Goal: Task Accomplishment & Management: Use online tool/utility

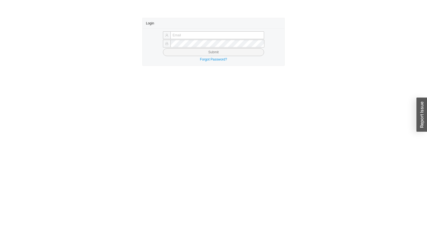
type input "yossi@asbathnj.com"
click at [173, 52] on button "Submit" at bounding box center [213, 52] width 101 height 8
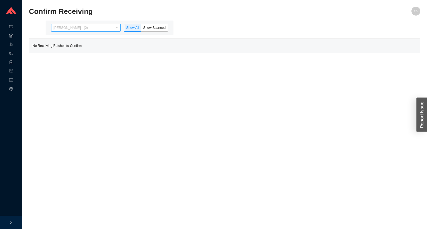
click at [67, 27] on span "Yossi Siff - (0)" at bounding box center [85, 27] width 65 height 7
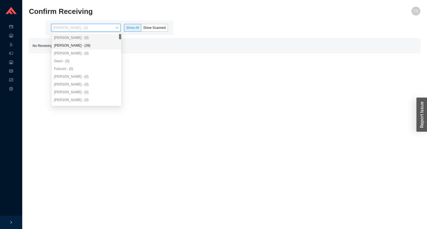
click at [74, 47] on div "Angel Negron - (39)" at bounding box center [86, 45] width 65 height 5
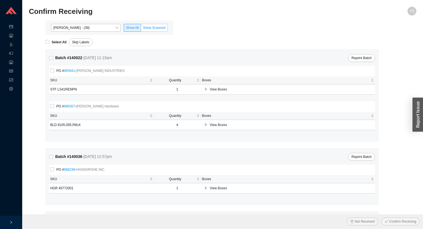
click at [153, 24] on label "Show Scanned" at bounding box center [154, 28] width 27 height 8
click at [141, 29] on input "Show Scanned" at bounding box center [141, 29] width 0 height 0
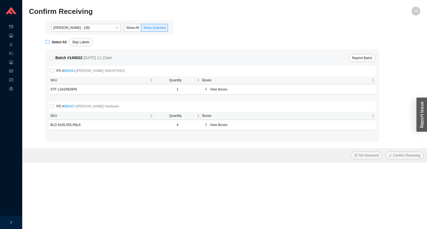
click at [52, 44] on strong "Select All" at bounding box center [59, 42] width 15 height 4
click at [49, 44] on input "Select All" at bounding box center [48, 42] width 4 height 4
checkbox input "true"
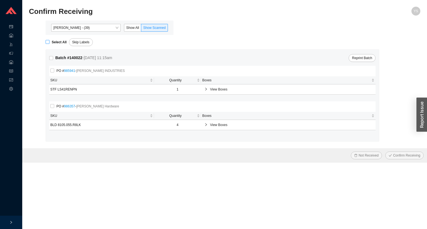
checkbox input "true"
click at [398, 156] on span "Confirm Receiving" at bounding box center [406, 156] width 27 height 6
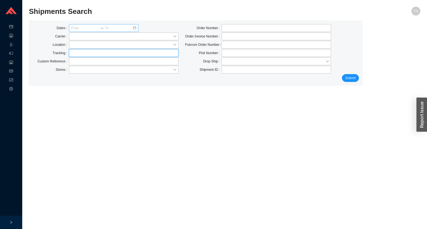
click at [100, 52] on input "text" at bounding box center [123, 53] width 109 height 8
paste input "77114124130"
type input "77114124130"
click button "Submit" at bounding box center [350, 78] width 17 height 8
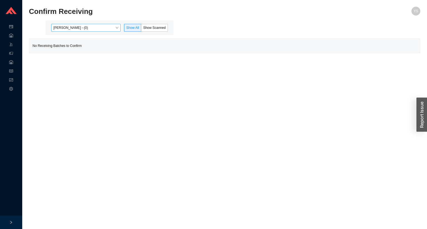
click at [77, 28] on span "[PERSON_NAME] - (0)" at bounding box center [85, 27] width 65 height 7
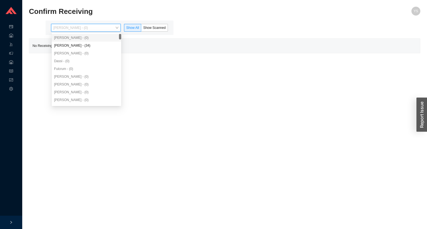
click at [76, 41] on div "[PERSON_NAME] - (0)" at bounding box center [86, 38] width 69 height 8
click at [78, 45] on div "[PERSON_NAME] - (34)" at bounding box center [86, 45] width 65 height 5
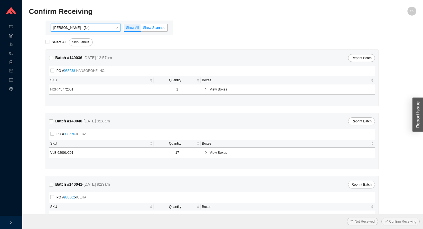
click at [147, 29] on span "Show Scanned" at bounding box center [154, 28] width 22 height 4
click at [141, 29] on input "Show Scanned" at bounding box center [141, 29] width 0 height 0
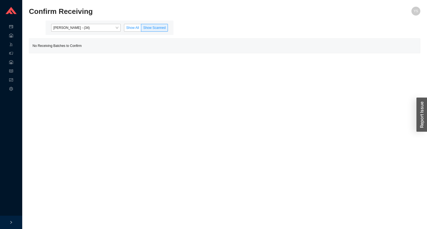
click at [136, 29] on span "Show All" at bounding box center [132, 28] width 13 height 4
click at [124, 29] on input "Show All" at bounding box center [124, 29] width 0 height 0
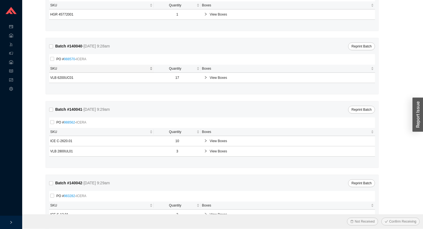
scroll to position [66, 0]
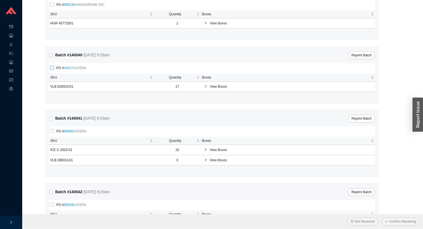
click at [69, 66] on link "988570" at bounding box center [69, 68] width 11 height 4
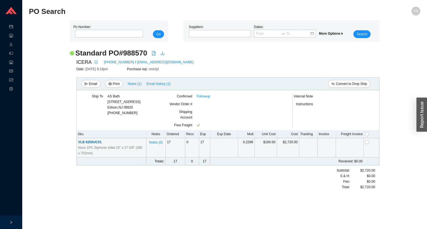
click at [87, 144] on span "VLB 6200UC01" at bounding box center [90, 142] width 24 height 4
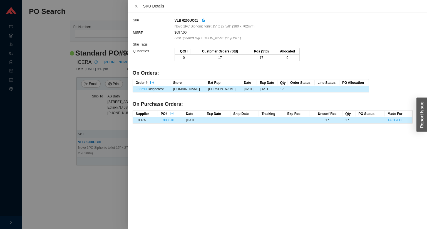
click at [144, 87] on link "933290" at bounding box center [141, 89] width 11 height 4
click at [44, 154] on div at bounding box center [213, 114] width 427 height 229
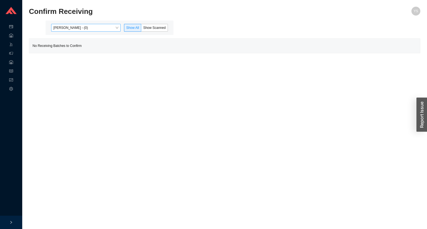
click at [91, 29] on span "Yossi Siff - (0)" at bounding box center [85, 27] width 65 height 7
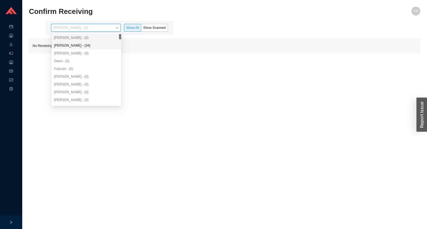
click at [91, 45] on div "Angel Negron - (34)" at bounding box center [86, 45] width 65 height 5
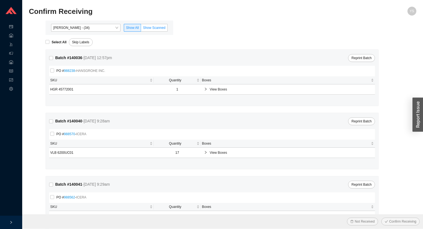
click at [166, 25] on label "Show Scanned" at bounding box center [154, 28] width 27 height 8
click at [141, 29] on input "Show Scanned" at bounding box center [141, 29] width 0 height 0
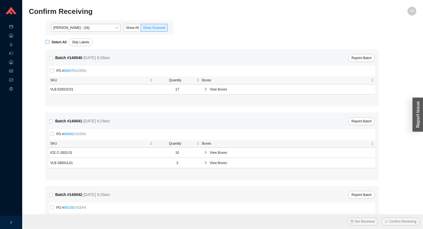
click at [61, 42] on strong "Select All" at bounding box center [59, 42] width 15 height 4
click at [49, 42] on input "Select All" at bounding box center [48, 42] width 4 height 4
checkbox input "true"
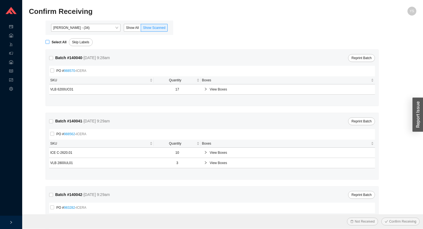
checkbox input "true"
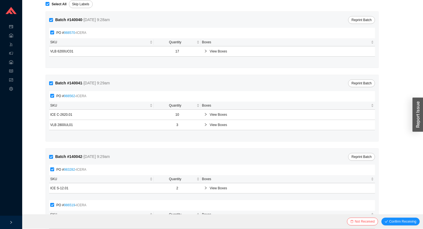
scroll to position [70, 0]
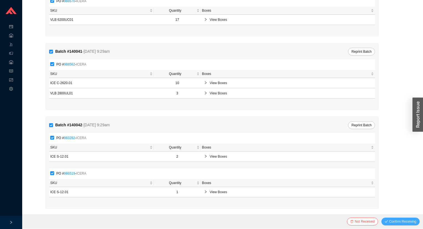
click at [394, 222] on span "Confirm Receiving" at bounding box center [402, 222] width 27 height 6
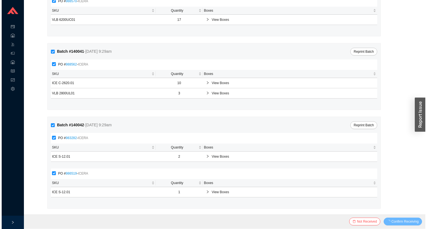
scroll to position [0, 0]
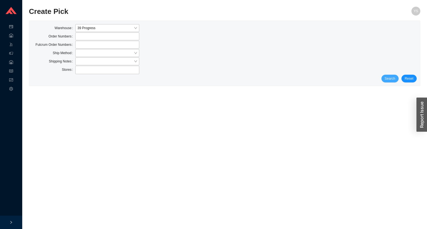
click at [390, 79] on span "Search" at bounding box center [389, 79] width 11 height 6
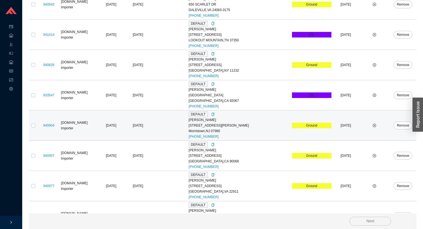
scroll to position [418, 0]
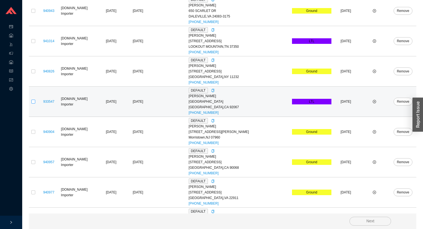
click at [33, 101] on input "checkbox" at bounding box center [33, 102] width 4 height 4
checkbox input "true"
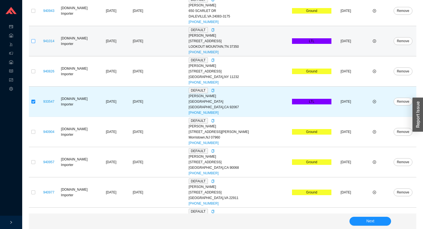
click at [33, 41] on input "checkbox" at bounding box center [33, 41] width 4 height 4
checkbox input "true"
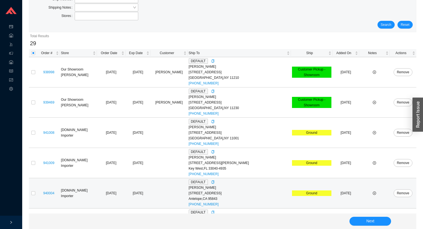
scroll to position [0, 0]
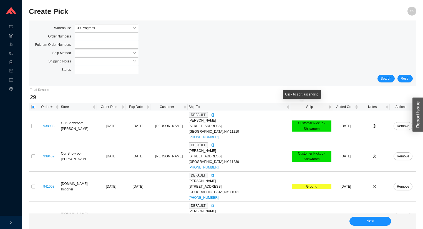
click at [299, 107] on span "Ship" at bounding box center [309, 107] width 35 height 6
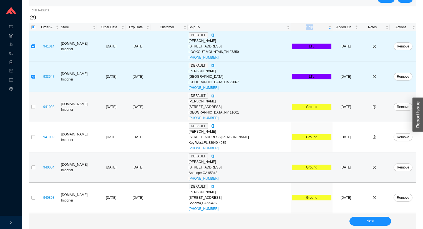
scroll to position [89, 0]
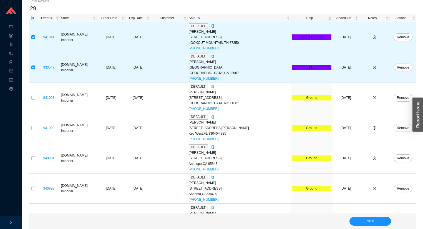
click at [367, 216] on div "Next" at bounding box center [223, 222] width 388 height 16
click at [369, 219] on span "Next" at bounding box center [371, 221] width 8 height 6
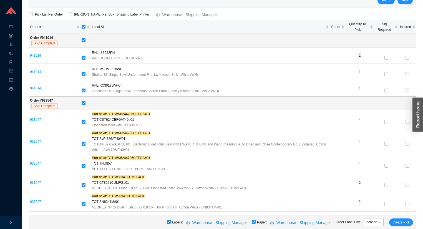
click at [259, 221] on div "Labels: Warehouse - Shipping Manager Paper: Warehouse - Shipping Manager Order …" at bounding box center [223, 222] width 388 height 15
click at [256, 220] on input "checkbox" at bounding box center [254, 222] width 4 height 4
checkbox input "false"
click at [399, 221] on span "Create Pick" at bounding box center [401, 223] width 17 height 6
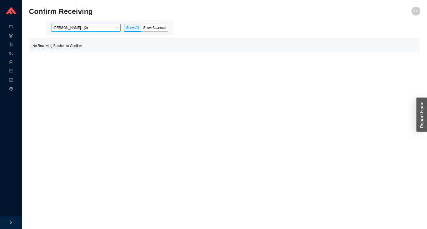
click at [81, 28] on span "[PERSON_NAME] - (0)" at bounding box center [85, 27] width 65 height 7
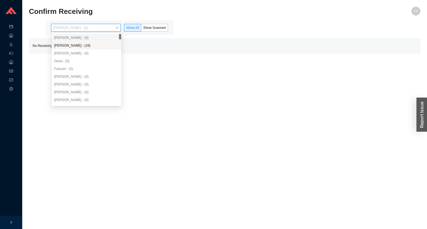
click at [82, 43] on div "[PERSON_NAME] - (16)" at bounding box center [86, 45] width 65 height 5
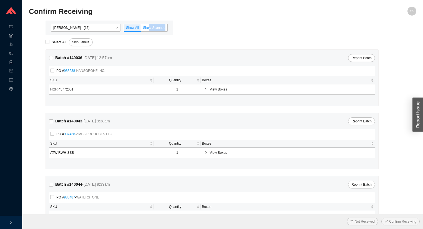
drag, startPoint x: 150, startPoint y: 32, endPoint x: 150, endPoint y: 29, distance: 3.3
click at [150, 29] on div "[PERSON_NAME] - (16) Show All Show Scanned" at bounding box center [110, 28] width 128 height 14
click at [150, 29] on span "Show Scanned" at bounding box center [154, 28] width 22 height 4
click at [141, 29] on input "Show Scanned" at bounding box center [141, 29] width 0 height 0
click at [50, 41] on span "Select All" at bounding box center [58, 42] width 19 height 6
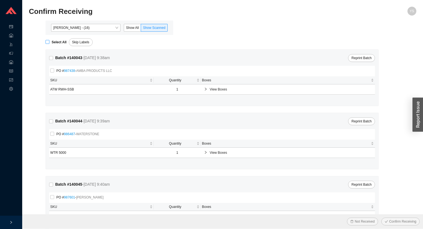
click at [49, 41] on input "Select All" at bounding box center [48, 42] width 4 height 4
checkbox input "true"
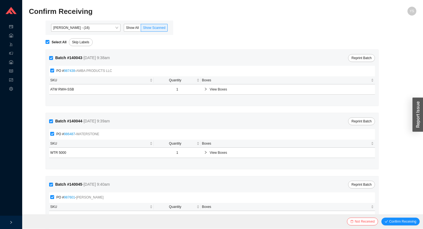
checkbox input "true"
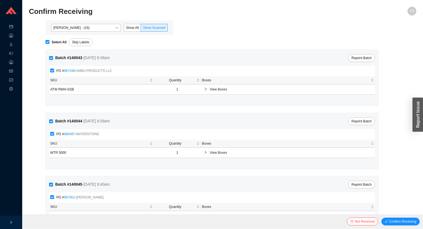
checkbox input "true"
click at [396, 218] on button "Confirm Receiving" at bounding box center [401, 222] width 38 height 8
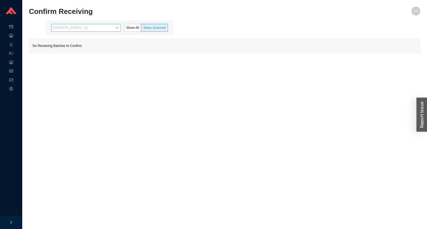
click at [73, 31] on span "Angel Negron - (3)" at bounding box center [85, 27] width 65 height 7
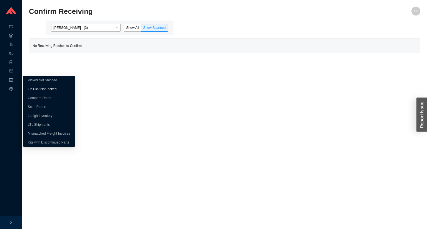
click at [33, 87] on link "On Pick Not Picked" at bounding box center [42, 89] width 29 height 4
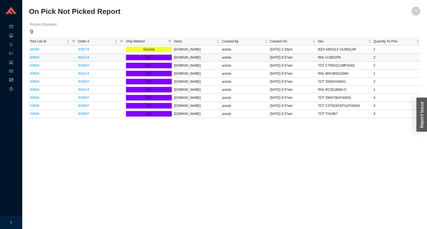
click at [37, 60] on td "64504" at bounding box center [53, 58] width 48 height 8
click at [37, 58] on link "64504" at bounding box center [34, 58] width 9 height 4
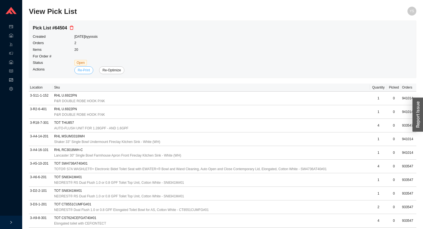
click at [85, 71] on span "Re-Print" at bounding box center [84, 70] width 12 height 6
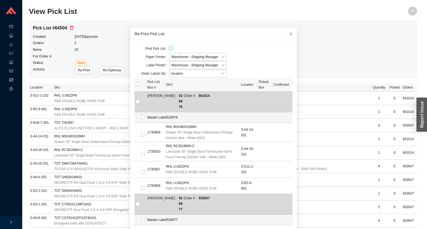
click at [169, 48] on input "checkbox" at bounding box center [171, 48] width 4 height 4
checkbox input "true"
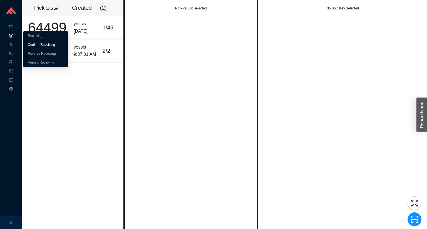
click at [37, 44] on link "Confirm Receiving" at bounding box center [41, 45] width 27 height 4
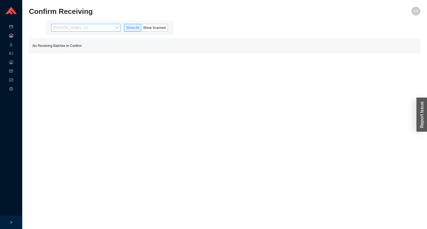
click at [98, 29] on span "Yossi Siff - (0)" at bounding box center [85, 27] width 65 height 7
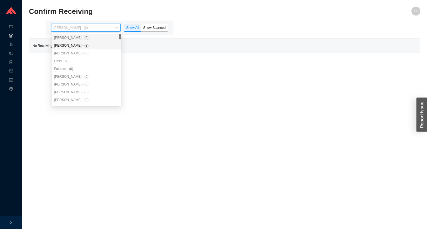
click at [100, 47] on div "Angel Negron - (8)" at bounding box center [86, 45] width 65 height 5
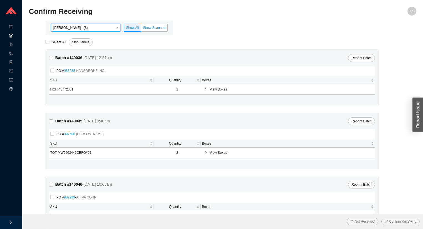
click at [152, 29] on span "Show Scanned" at bounding box center [154, 28] width 22 height 4
click at [141, 29] on input "Show Scanned" at bounding box center [141, 29] width 0 height 0
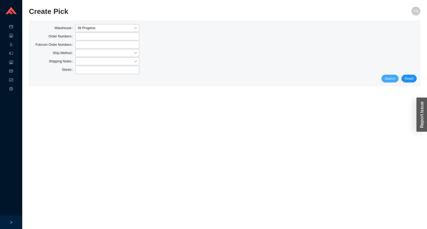
click at [391, 79] on span "Search" at bounding box center [389, 79] width 11 height 6
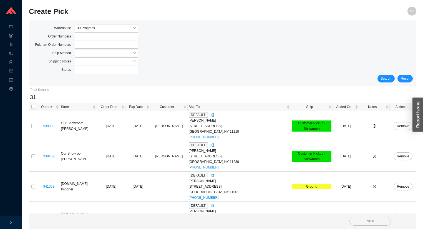
click at [91, 49] on div "Fulcrum Order Numbers" at bounding box center [95, 45] width 127 height 8
click at [104, 44] on label at bounding box center [106, 45] width 63 height 8
click at [79, 44] on input at bounding box center [78, 45] width 4 height 6
click at [108, 52] on input "search" at bounding box center [105, 52] width 56 height 7
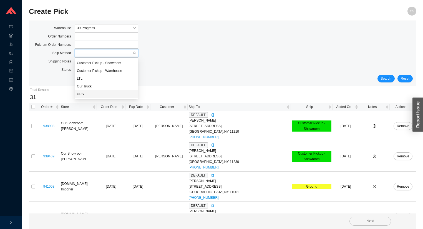
drag, startPoint x: 119, startPoint y: 93, endPoint x: 144, endPoint y: 85, distance: 26.6
click at [119, 93] on div "UPS" at bounding box center [106, 94] width 59 height 5
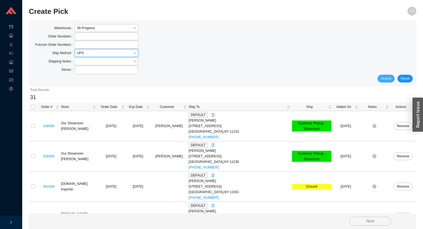
click at [390, 79] on span "Search" at bounding box center [386, 79] width 11 height 6
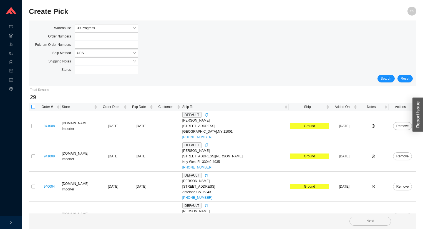
click at [34, 107] on input "checkbox" at bounding box center [33, 107] width 4 height 4
checkbox input "true"
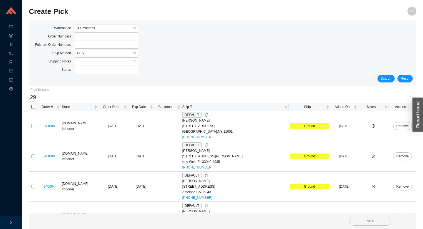
checkbox input "true"
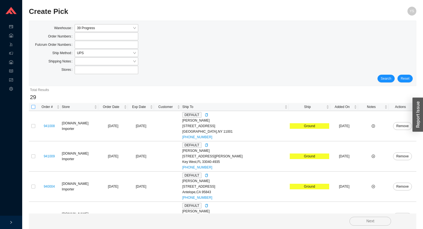
checkbox input "true"
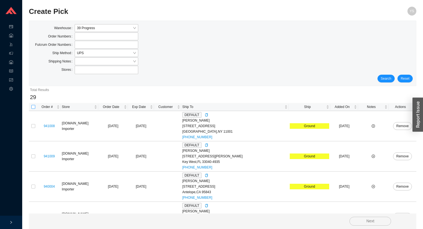
checkbox input "true"
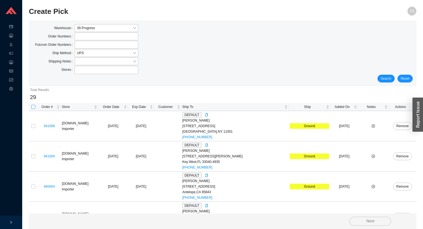
checkbox input "true"
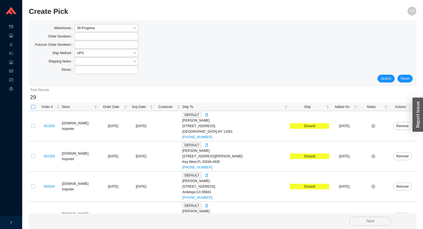
checkbox input "true"
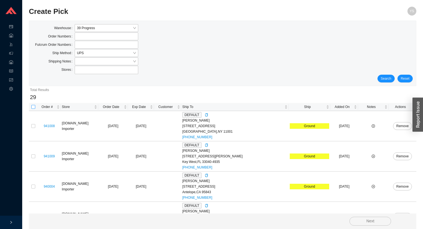
checkbox input "true"
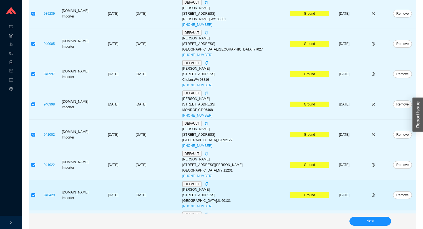
scroll to position [774, 0]
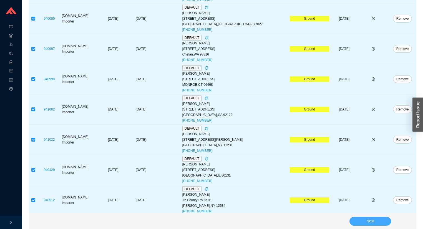
click at [385, 220] on button "Next" at bounding box center [371, 221] width 42 height 9
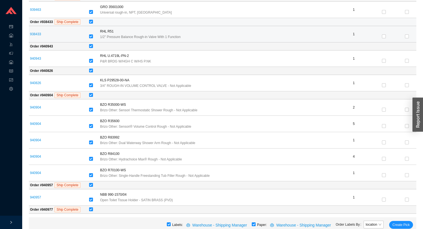
scroll to position [218, 0]
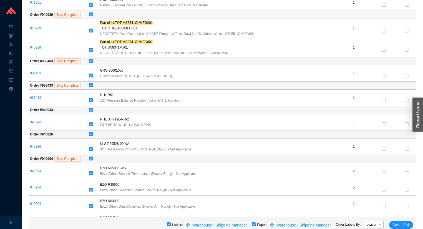
click at [93, 14] on input "checkbox" at bounding box center [91, 14] width 4 height 4
checkbox input "false"
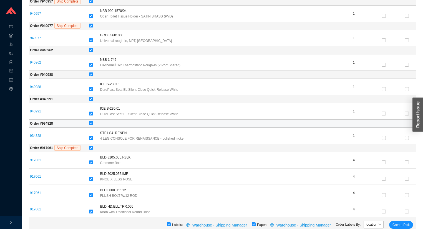
scroll to position [485, 0]
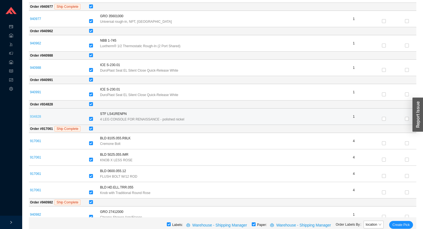
click at [36, 115] on link "934828" at bounding box center [35, 117] width 11 height 4
click at [93, 117] on input "checkbox" at bounding box center [91, 119] width 4 height 4
checkbox input "false"
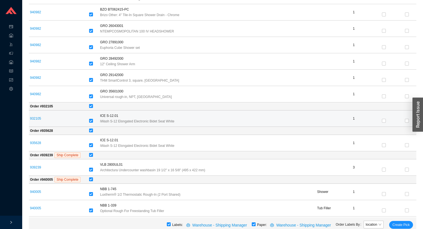
scroll to position [729, 0]
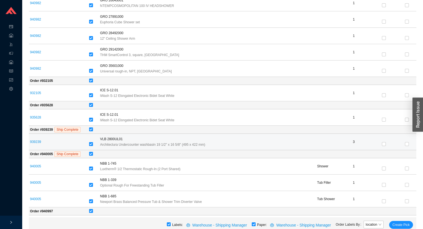
click at [93, 142] on input "checkbox" at bounding box center [91, 144] width 4 height 4
checkbox input "false"
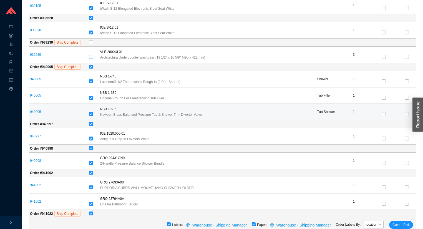
scroll to position [818, 0]
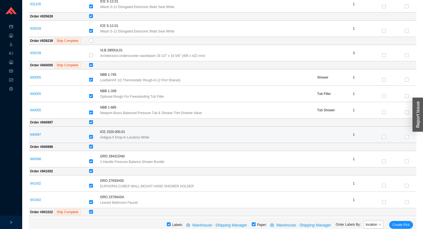
click at [93, 135] on input "checkbox" at bounding box center [91, 137] width 4 height 4
checkbox input "false"
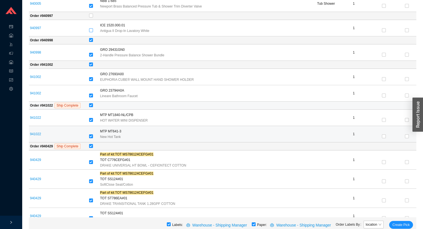
scroll to position [929, 0]
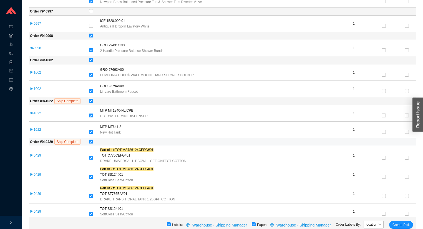
click at [93, 140] on input "checkbox" at bounding box center [91, 142] width 4 height 4
checkbox input "false"
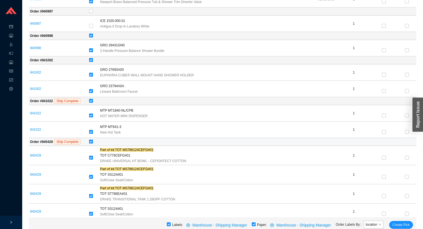
checkbox input "false"
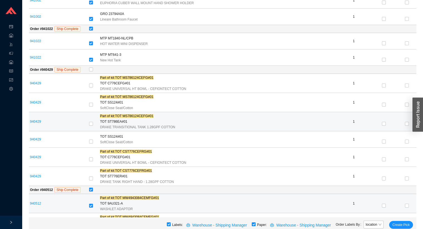
scroll to position [1053, 0]
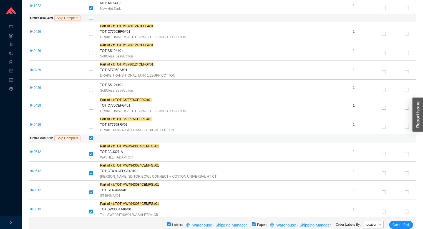
click at [93, 136] on input "checkbox" at bounding box center [91, 138] width 4 height 4
checkbox input "false"
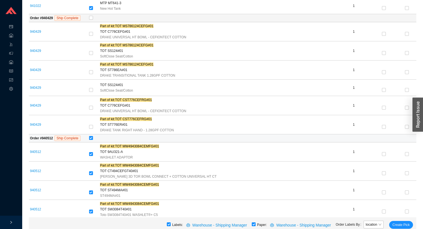
checkbox input "false"
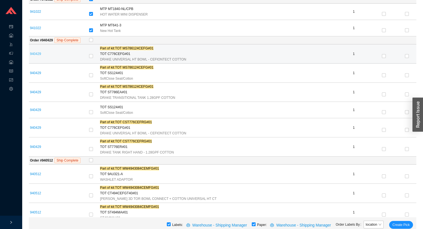
click at [33, 52] on link "940429" at bounding box center [35, 54] width 11 height 4
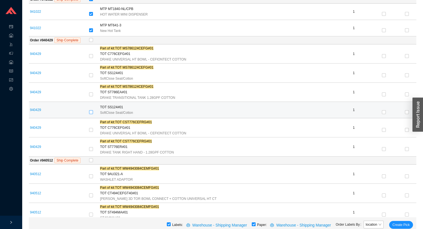
click at [93, 110] on input "checkbox" at bounding box center [91, 112] width 4 height 4
checkbox input "true"
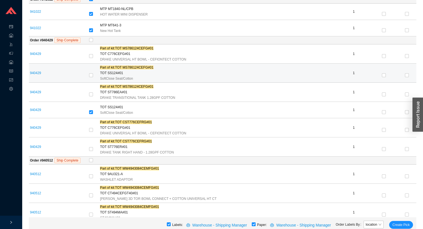
click at [98, 73] on div at bounding box center [93, 76] width 9 height 6
click at [93, 73] on input "checkbox" at bounding box center [91, 75] width 4 height 4
checkbox input "true"
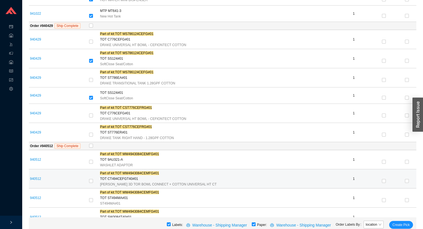
scroll to position [1053, 0]
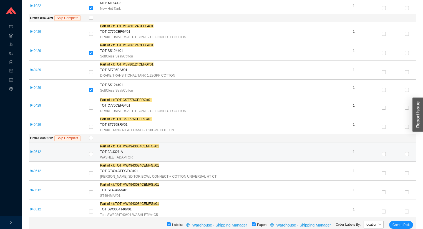
click at [98, 152] on div at bounding box center [93, 155] width 9 height 6
click at [93, 152] on input "checkbox" at bounding box center [91, 154] width 4 height 4
checkbox input "false"
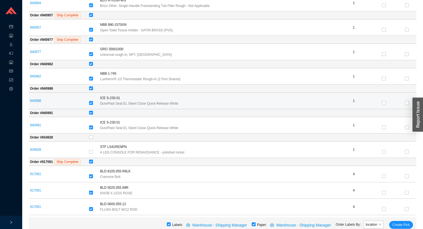
scroll to position [386, 0]
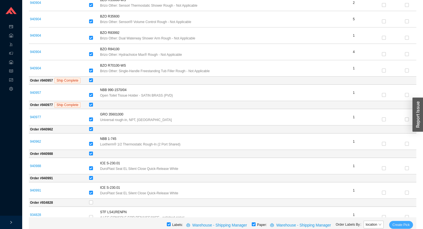
click at [403, 226] on span "Create Pick" at bounding box center [401, 225] width 17 height 6
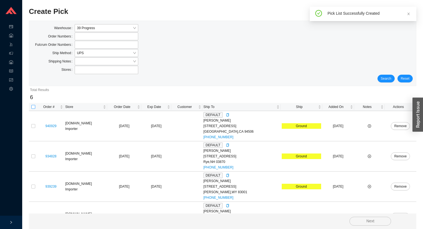
click at [33, 105] on input "checkbox" at bounding box center [33, 107] width 4 height 4
checkbox input "true"
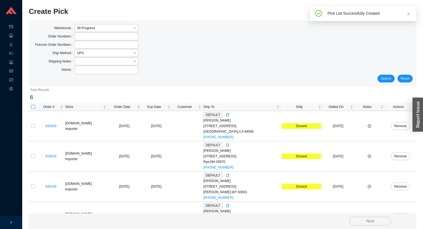
checkbox input "true"
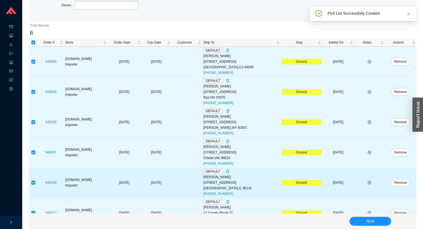
scroll to position [79, 0]
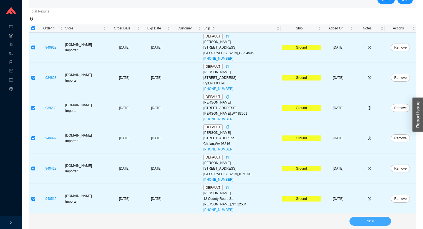
click at [359, 219] on button "Next" at bounding box center [371, 221] width 42 height 9
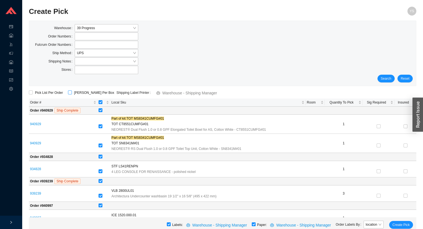
click at [69, 92] on input "ShipKey Per Box" at bounding box center [70, 93] width 4 height 4
checkbox input "true"
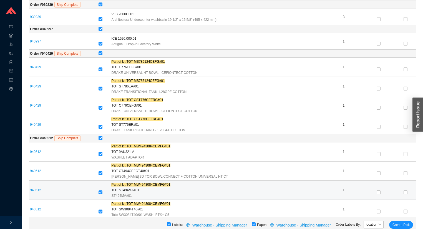
scroll to position [178, 0]
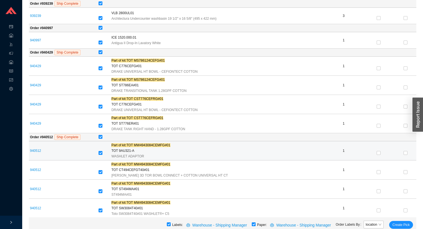
click at [100, 151] on input "checkbox" at bounding box center [101, 153] width 4 height 4
checkbox input "false"
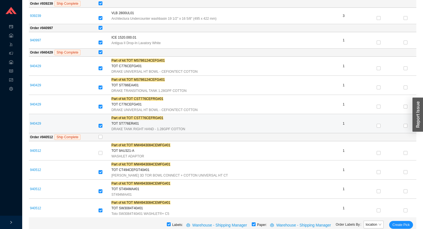
drag, startPoint x: 110, startPoint y: 99, endPoint x: 74, endPoint y: 127, distance: 45.5
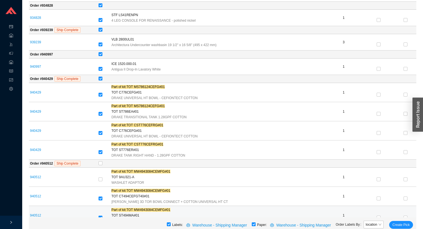
scroll to position [180, 0]
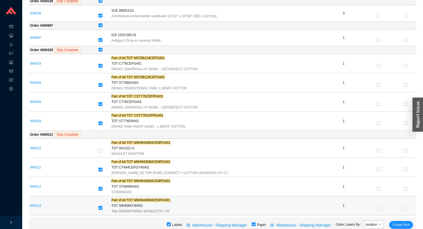
click at [100, 206] on input "checkbox" at bounding box center [101, 208] width 4 height 4
checkbox input "false"
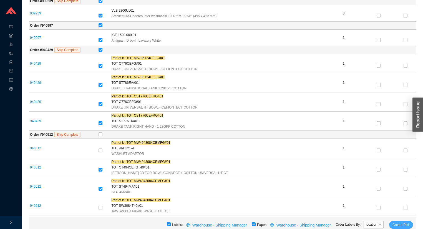
click at [404, 226] on span "Create Pick" at bounding box center [401, 225] width 17 height 6
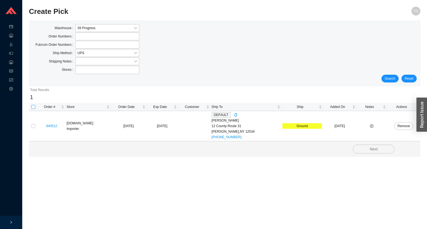
click at [33, 107] on input "checkbox" at bounding box center [33, 107] width 4 height 4
checkbox input "true"
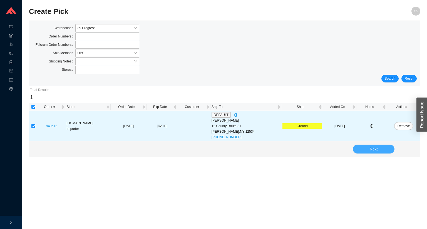
click at [364, 148] on button "Next" at bounding box center [373, 149] width 42 height 9
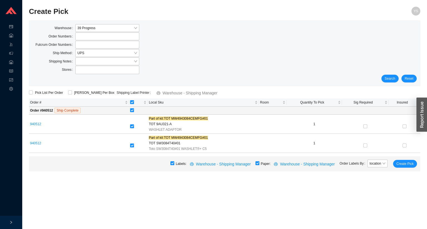
click at [259, 163] on input "checkbox" at bounding box center [257, 163] width 4 height 4
checkbox input "false"
click at [402, 163] on span "Create Pick" at bounding box center [404, 164] width 17 height 6
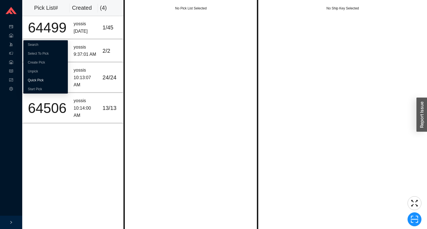
click at [38, 78] on link "Quick Pick" at bounding box center [36, 80] width 16 height 4
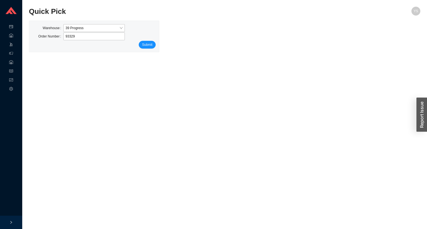
type input "933290"
click button "Submit" at bounding box center [147, 45] width 17 height 8
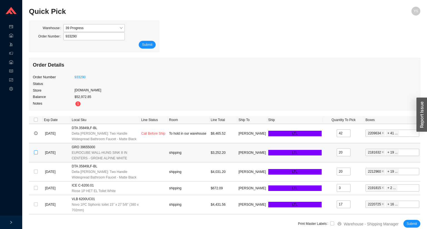
click at [35, 153] on input "checkbox" at bounding box center [36, 153] width 4 height 4
checkbox input "true"
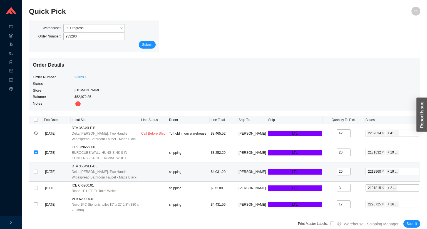
click at [38, 170] on td at bounding box center [36, 171] width 14 height 19
click at [37, 171] on input "checkbox" at bounding box center [36, 172] width 4 height 4
checkbox input "true"
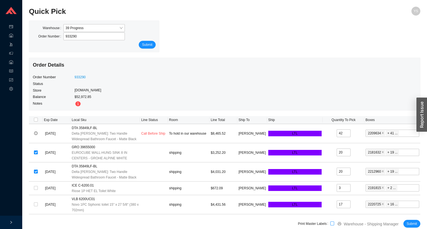
click at [332, 224] on input "checkbox" at bounding box center [332, 224] width 4 height 4
checkbox input "true"
click at [416, 224] on span "Submit" at bounding box center [411, 224] width 10 height 6
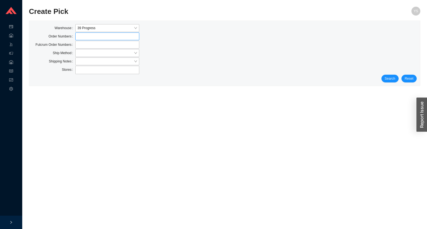
click at [91, 36] on label at bounding box center [107, 36] width 64 height 8
click at [80, 36] on input at bounding box center [78, 36] width 4 height 6
type input "933290"
click button "Search" at bounding box center [389, 79] width 17 height 8
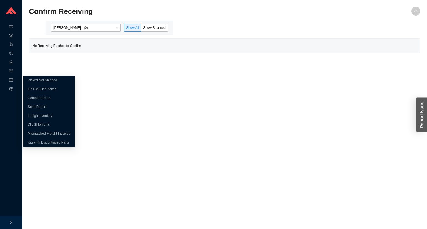
click at [13, 80] on div "Reports" at bounding box center [11, 80] width 22 height 9
click at [28, 91] on link "On Pick Not Picked" at bounding box center [42, 89] width 29 height 4
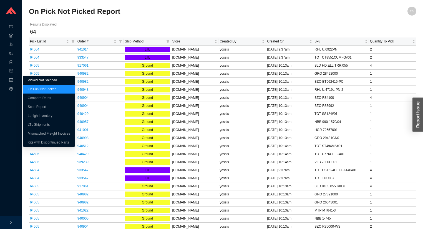
click at [28, 81] on link "Picked Not Shipped" at bounding box center [42, 80] width 29 height 4
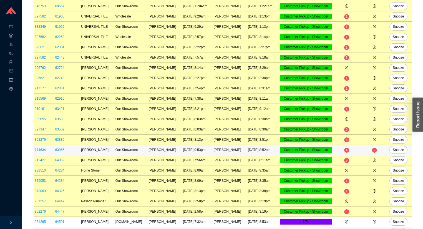
scroll to position [122, 0]
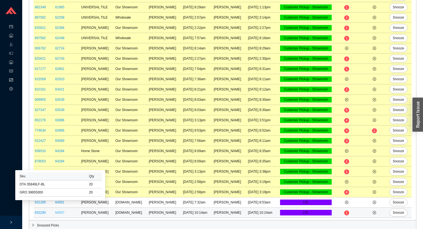
click at [58, 211] on link "64507" at bounding box center [59, 213] width 9 height 4
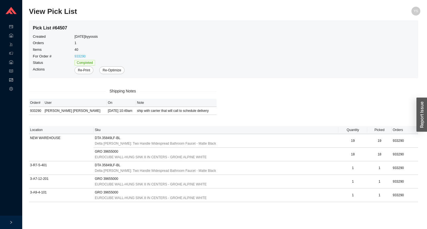
click at [83, 55] on link "933290" at bounding box center [79, 56] width 11 height 4
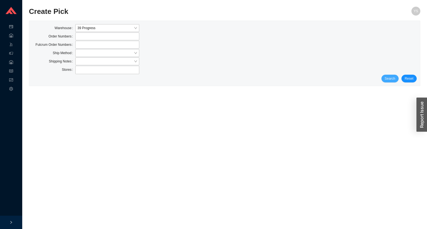
click at [391, 79] on span "Search" at bounding box center [389, 79] width 11 height 6
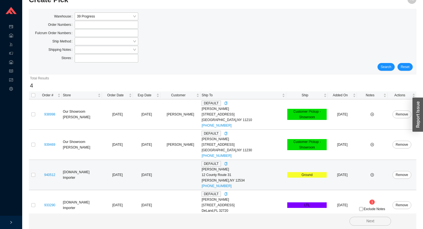
scroll to position [18, 0]
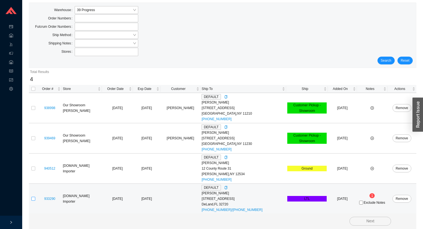
click at [32, 198] on input "checkbox" at bounding box center [33, 199] width 4 height 4
checkbox input "true"
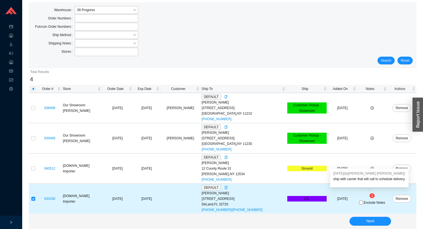
click at [368, 200] on div "Exclude Notes" at bounding box center [372, 203] width 28 height 6
click at [367, 202] on span "Exclude Notes" at bounding box center [374, 202] width 21 height 3
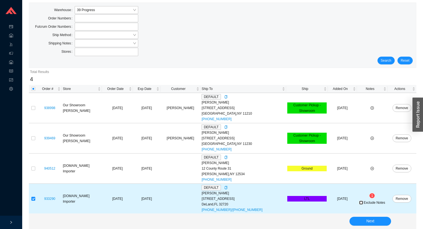
click at [363, 202] on input "Exclude Notes" at bounding box center [361, 203] width 4 height 4
checkbox input "true"
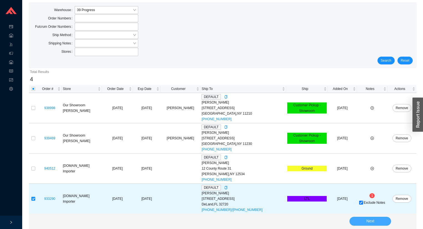
click at [367, 220] on span "Next" at bounding box center [371, 221] width 8 height 6
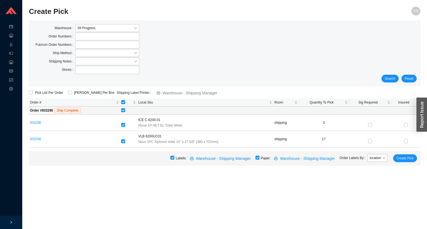
click at [259, 158] on input "checkbox" at bounding box center [257, 158] width 4 height 4
checkbox input "false"
click at [402, 157] on span "Create Pick" at bounding box center [404, 159] width 17 height 6
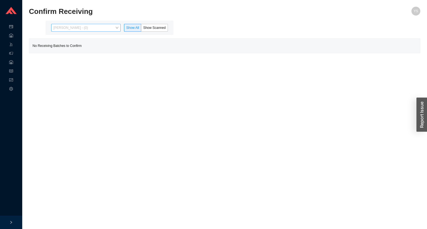
click at [92, 26] on span "[PERSON_NAME] - (0)" at bounding box center [85, 27] width 65 height 7
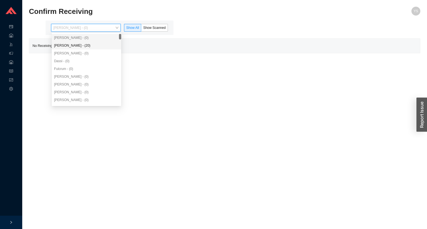
click at [77, 48] on div "Angel Negron - (20)" at bounding box center [86, 46] width 69 height 8
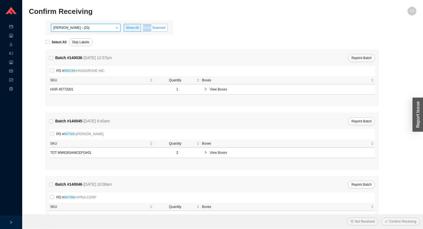
drag, startPoint x: 142, startPoint y: 28, endPoint x: 151, endPoint y: 27, distance: 9.3
click at [151, 27] on label "Show Scanned" at bounding box center [154, 28] width 27 height 8
click at [151, 27] on span "Show Scanned" at bounding box center [154, 28] width 22 height 4
click at [141, 29] on input "Show Scanned" at bounding box center [141, 29] width 0 height 0
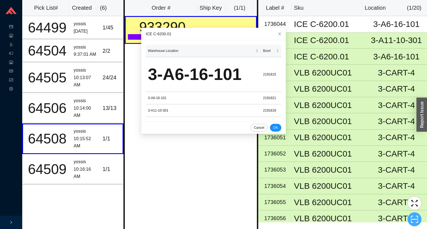
click at [412, 222] on icon "scan" at bounding box center [414, 219] width 8 height 8
type input "pr2191818"
click button "Scan" at bounding box center [414, 220] width 14 height 8
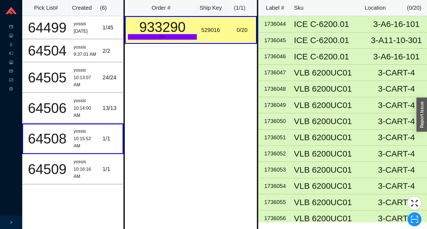
click at [216, 160] on div "Order # Ship Key ( 1 / 1 ) 933290 LTL 529016 0 / 20" at bounding box center [190, 114] width 135 height 229
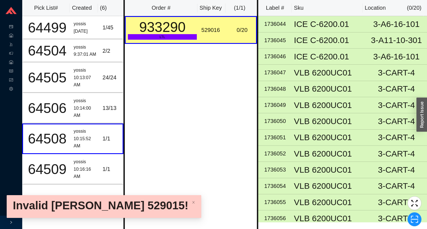
click at [178, 214] on div "Invalid ShipKey 529015!" at bounding box center [104, 206] width 194 height 23
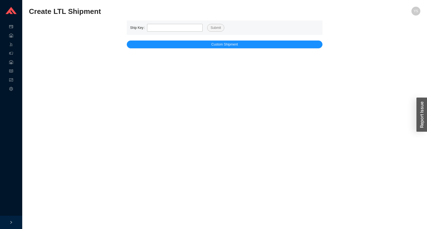
click at [33, 1] on section "Create LTL Shipment YS Ship Key Submit Custom Shipment" at bounding box center [224, 114] width 404 height 229
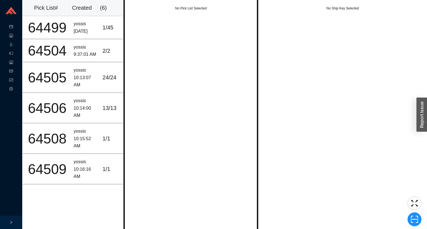
click at [179, 89] on div "No Pick List Selected" at bounding box center [190, 114] width 135 height 229
click at [97, 159] on tr "64509 yossis 10:16:16 AM 1 / 1" at bounding box center [72, 169] width 101 height 31
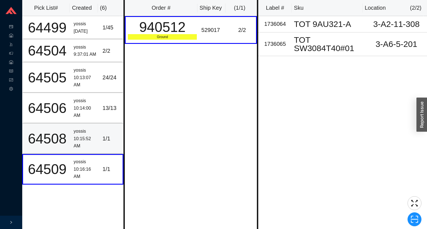
click at [100, 136] on td "1 / 1" at bounding box center [111, 139] width 23 height 31
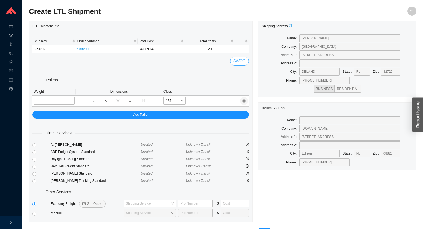
click at [243, 59] on span "SWOG" at bounding box center [240, 61] width 12 height 6
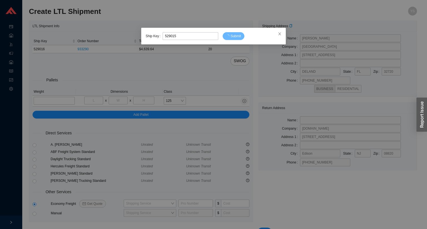
type input "529015"
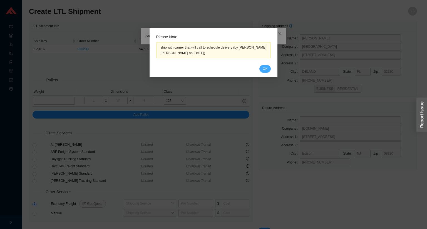
click at [262, 69] on button "OK" at bounding box center [264, 69] width 11 height 8
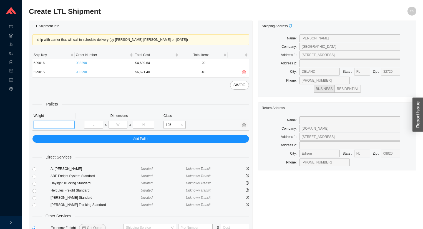
click at [47, 123] on input "tel" at bounding box center [54, 125] width 41 height 8
click at [54, 123] on input "tel" at bounding box center [54, 125] width 41 height 8
type input "1249"
type input "48"
type input "5"
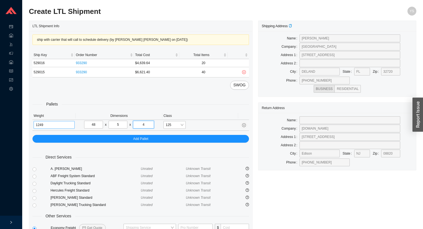
type input "4"
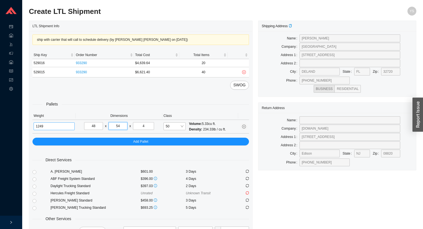
type input "54"
type input "84"
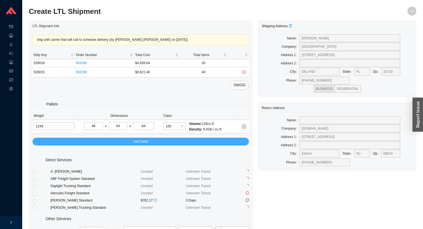
click at [82, 144] on button "Add Pallet" at bounding box center [140, 142] width 217 height 8
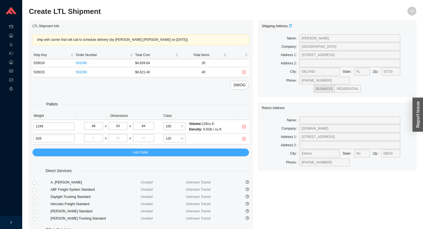
type input "828"
type input "40"
type input "48"
type input "84"
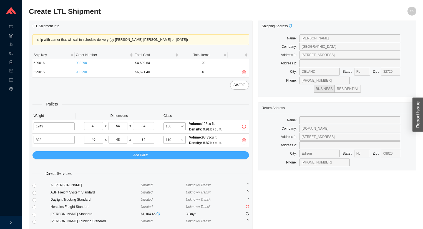
drag, startPoint x: 79, startPoint y: 149, endPoint x: 77, endPoint y: 152, distance: 3.9
click at [79, 149] on div "Pallets Weight Dimensions Class 1249 48 x 54 x 84 100 Volume: 126 cu ft. Densit…" at bounding box center [140, 124] width 217 height 69
click at [77, 152] on button "Add Pallet" at bounding box center [140, 155] width 217 height 8
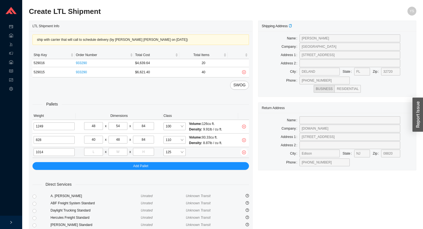
type input "1014"
type input "40"
type input "52"
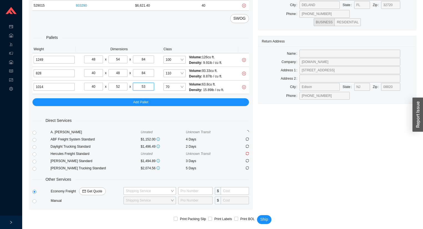
scroll to position [69, 0]
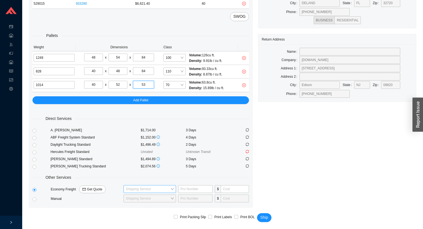
type input "53"
click at [136, 188] on input "search" at bounding box center [148, 189] width 45 height 7
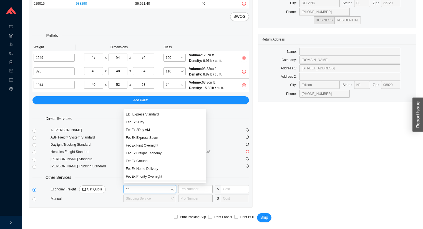
type input "edi"
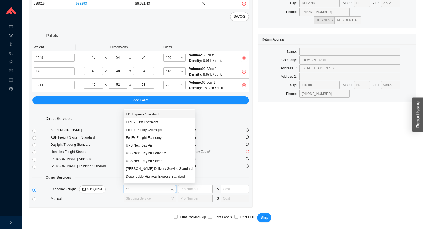
click at [129, 115] on div "EDI Express Standard" at bounding box center [159, 114] width 67 height 5
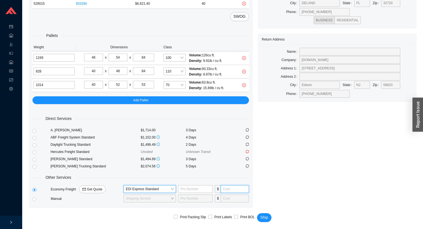
click at [233, 185] on input "tel" at bounding box center [235, 189] width 28 height 8
type input "675"
click at [192, 189] on input "text" at bounding box center [195, 189] width 34 height 8
type input "667149580"
click at [257, 213] on button "Ship" at bounding box center [264, 217] width 14 height 9
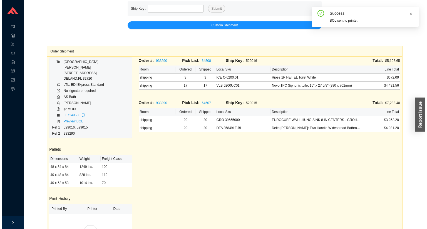
scroll to position [60, 0]
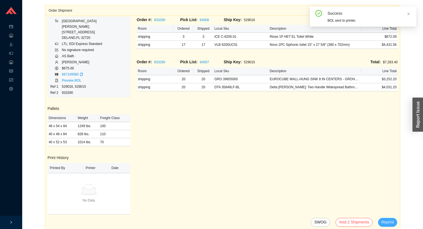
click at [382, 222] on span "Reprint" at bounding box center [388, 222] width 12 height 6
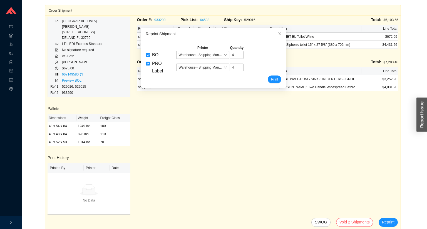
click at [150, 57] on span "BOL" at bounding box center [156, 54] width 13 height 7
click at [149, 57] on input "BOL" at bounding box center [148, 55] width 4 height 4
checkbox input "false"
click at [271, 79] on span "Print" at bounding box center [274, 80] width 7 height 6
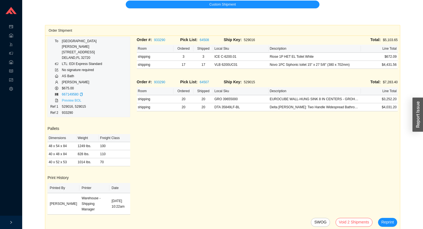
click at [69, 101] on link "Preview BOL" at bounding box center [71, 101] width 19 height 4
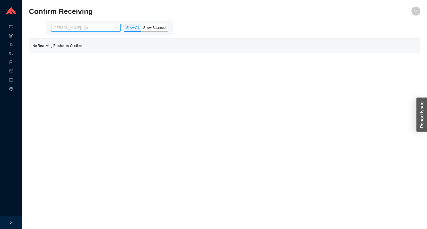
click at [82, 29] on span "[PERSON_NAME] - (0)" at bounding box center [85, 27] width 65 height 7
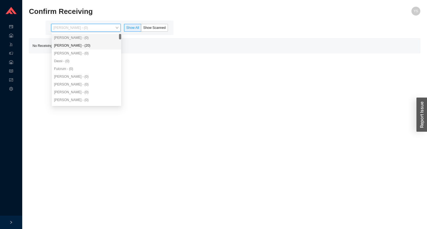
click at [82, 46] on div "[PERSON_NAME] - (20)" at bounding box center [86, 45] width 65 height 5
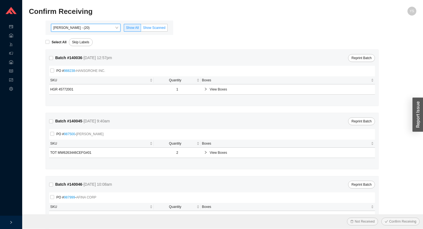
click at [154, 31] on label "Show Scanned" at bounding box center [154, 28] width 27 height 8
click at [141, 29] on input "Show Scanned" at bounding box center [141, 29] width 0 height 0
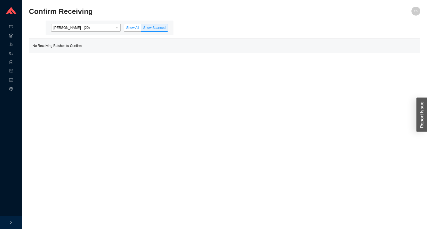
click at [137, 29] on span "Show All" at bounding box center [132, 28] width 13 height 4
click at [124, 29] on input "Show All" at bounding box center [124, 29] width 0 height 0
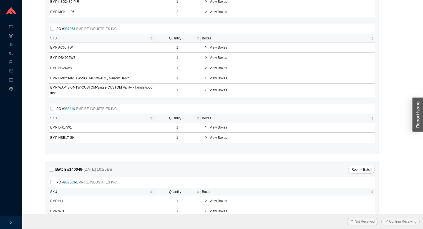
scroll to position [377, 0]
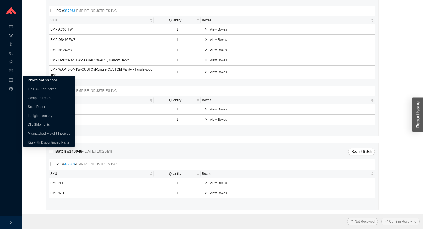
click at [35, 81] on link "Picked Not Shipped" at bounding box center [42, 80] width 29 height 4
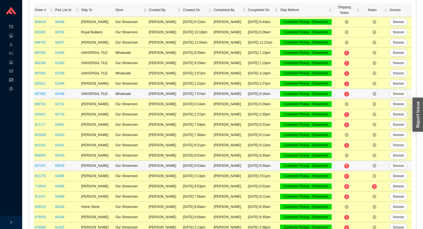
scroll to position [112, 0]
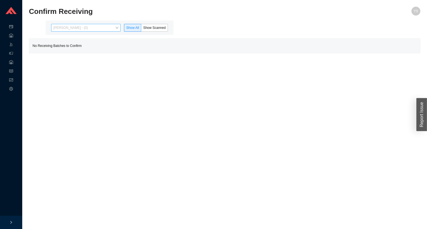
click at [81, 28] on span "[PERSON_NAME] - (0)" at bounding box center [85, 27] width 65 height 7
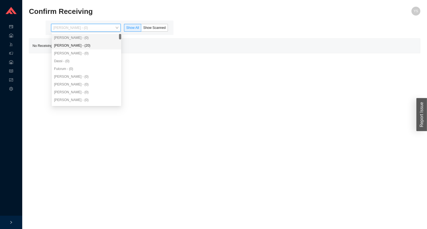
click at [81, 43] on div "[PERSON_NAME] - (20)" at bounding box center [86, 45] width 65 height 5
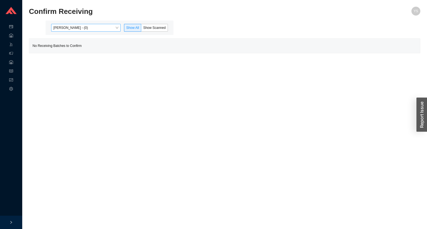
click at [78, 31] on span "[PERSON_NAME] - (0)" at bounding box center [85, 27] width 65 height 7
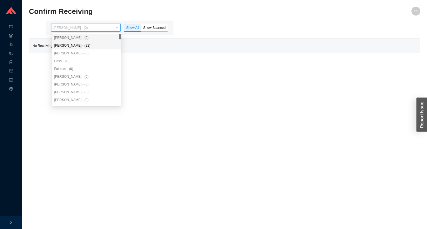
click at [80, 46] on div "[PERSON_NAME] - (22)" at bounding box center [86, 45] width 65 height 5
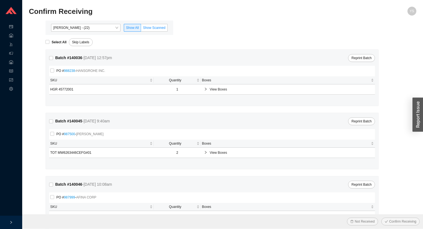
click at [151, 31] on label "Show Scanned" at bounding box center [154, 28] width 27 height 8
click at [141, 29] on input "Show Scanned" at bounding box center [141, 29] width 0 height 0
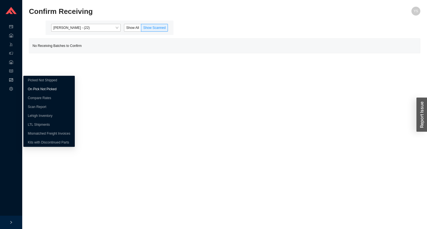
click at [37, 89] on link "On Pick Not Picked" at bounding box center [42, 89] width 29 height 4
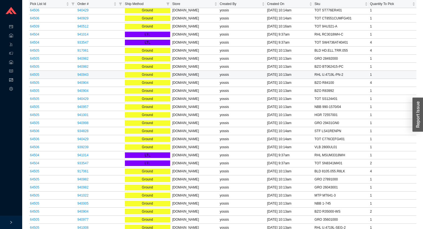
scroll to position [344, 0]
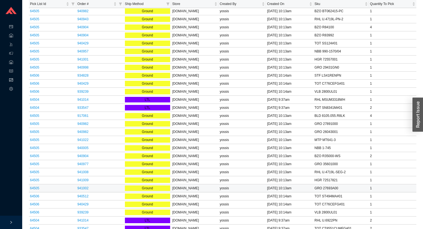
click at [238, 184] on td "yossis" at bounding box center [242, 188] width 47 height 8
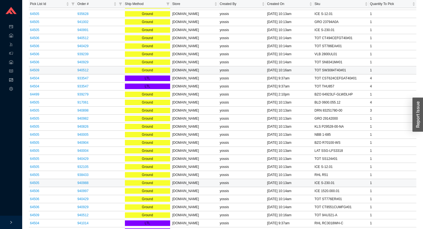
scroll to position [0, 0]
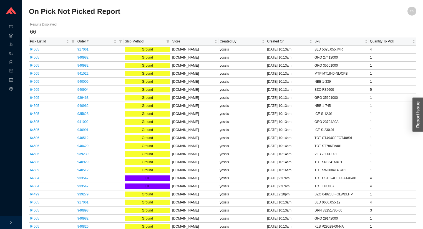
click at [149, 43] on span "Ship Method" at bounding box center [144, 42] width 39 height 6
click at [101, 45] on th "Order #" at bounding box center [99, 41] width 47 height 8
